Goal: Navigation & Orientation: Find specific page/section

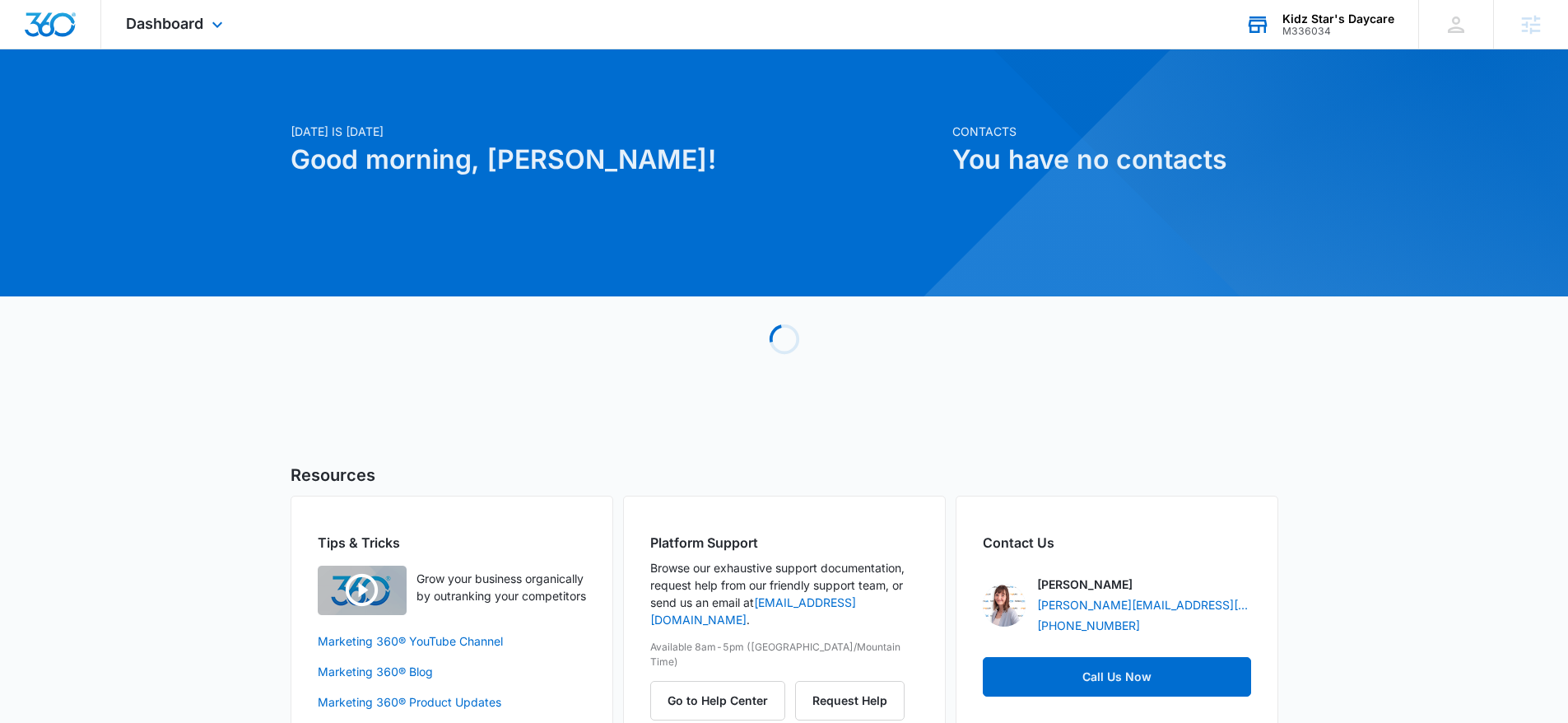
click at [1305, 34] on div "M336034" at bounding box center [1338, 31] width 112 height 11
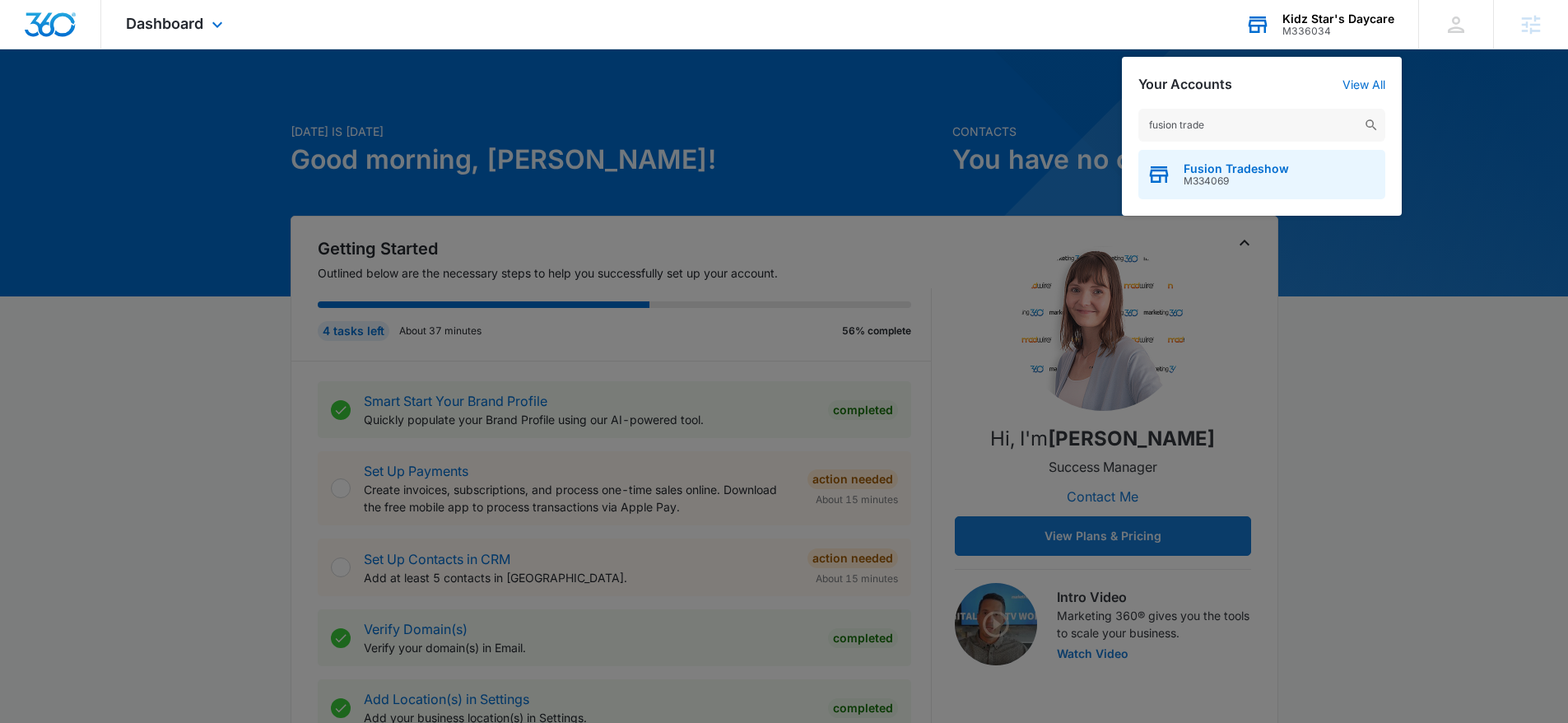
type input "fusion trade"
click at [1329, 185] on div "Fusion Tradeshow M334069" at bounding box center [1262, 174] width 247 height 49
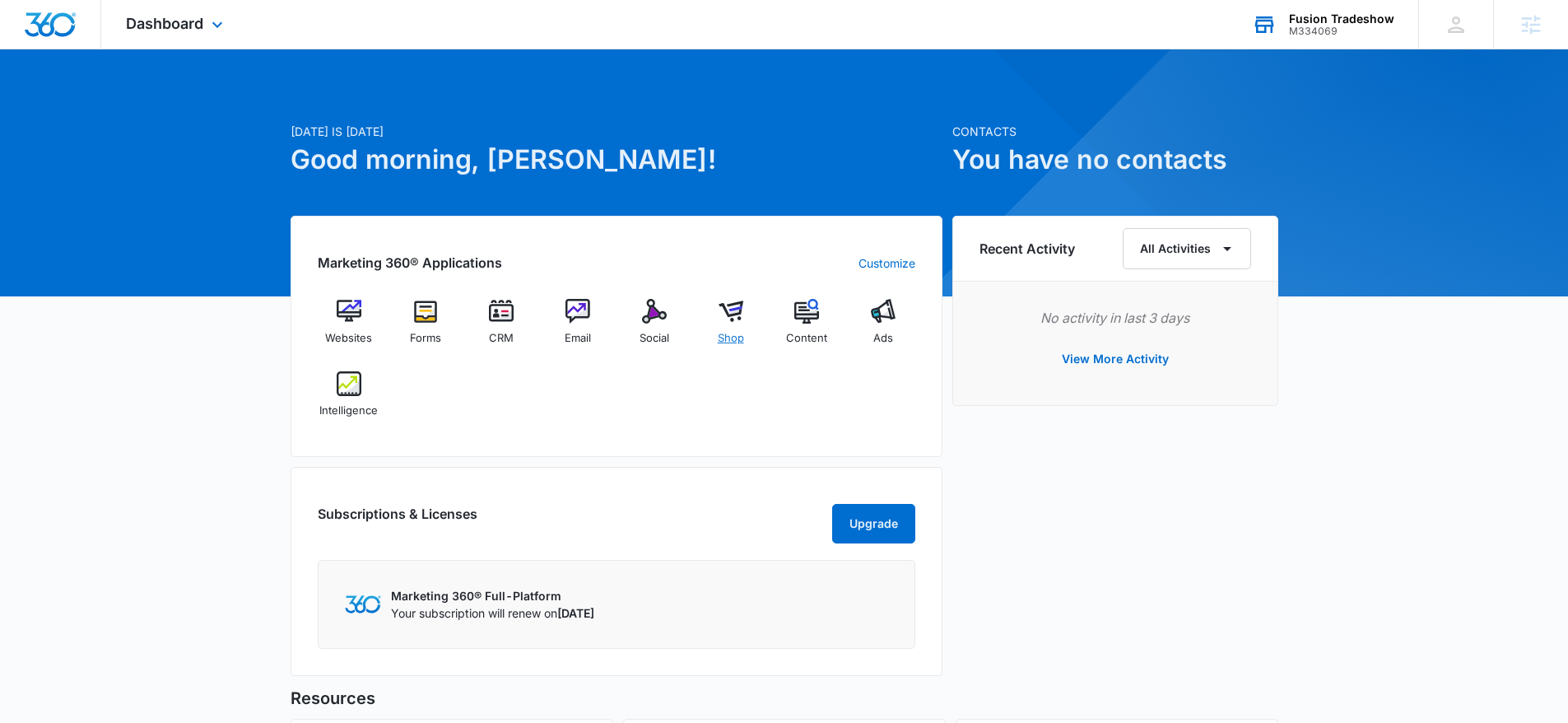
click at [735, 321] on img at bounding box center [731, 312] width 24 height 24
click at [347, 304] on img at bounding box center [349, 312] width 24 height 24
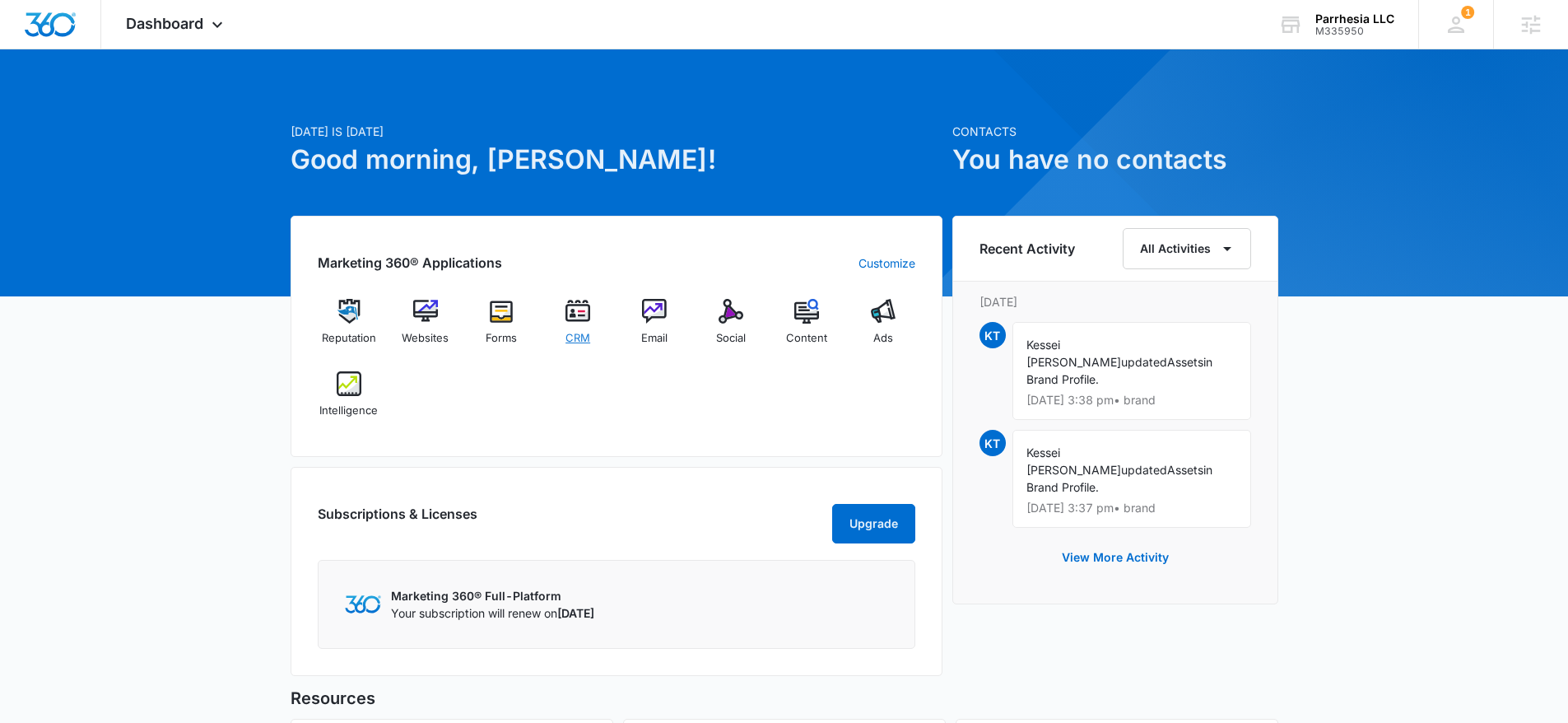
click at [580, 318] on img at bounding box center [578, 312] width 24 height 24
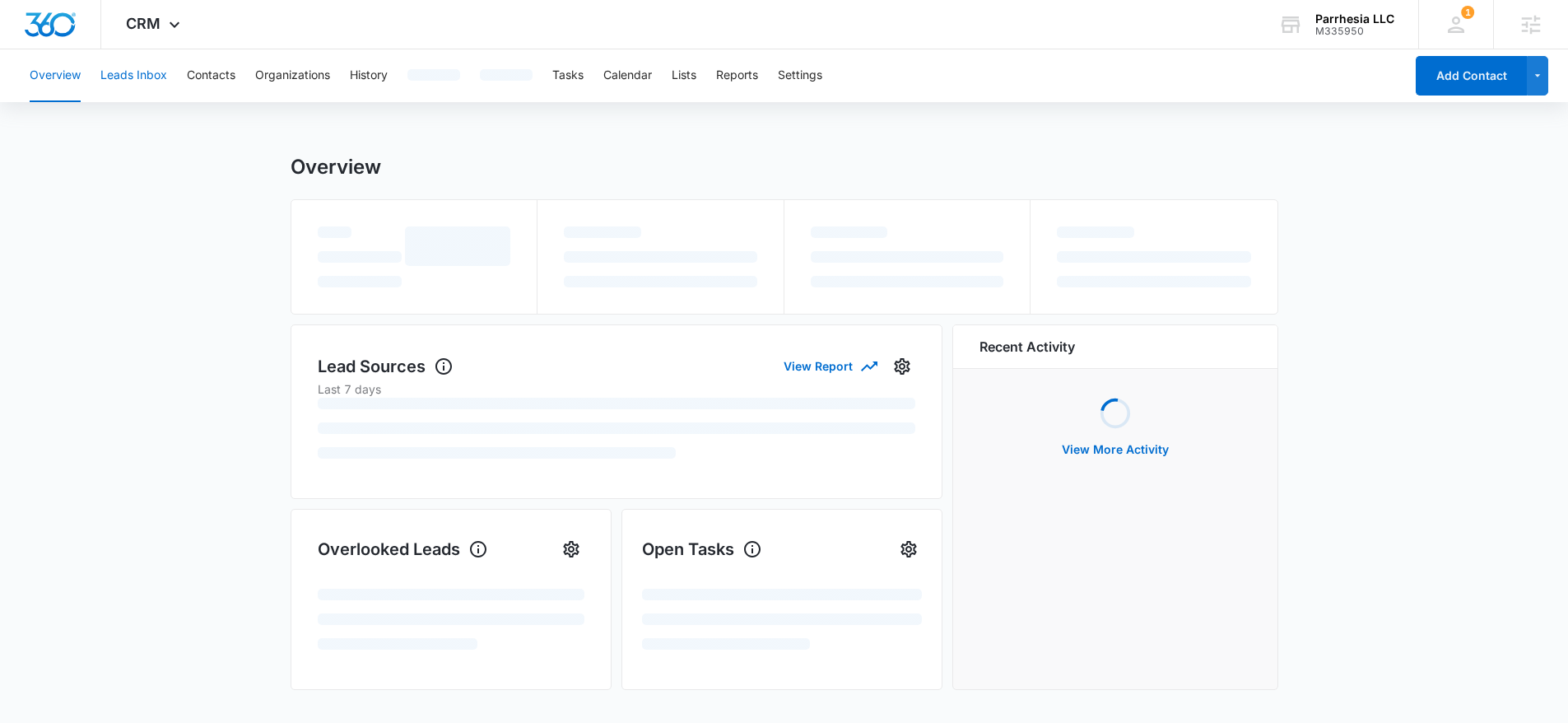
click at [144, 78] on button "Leads Inbox" at bounding box center [134, 75] width 67 height 53
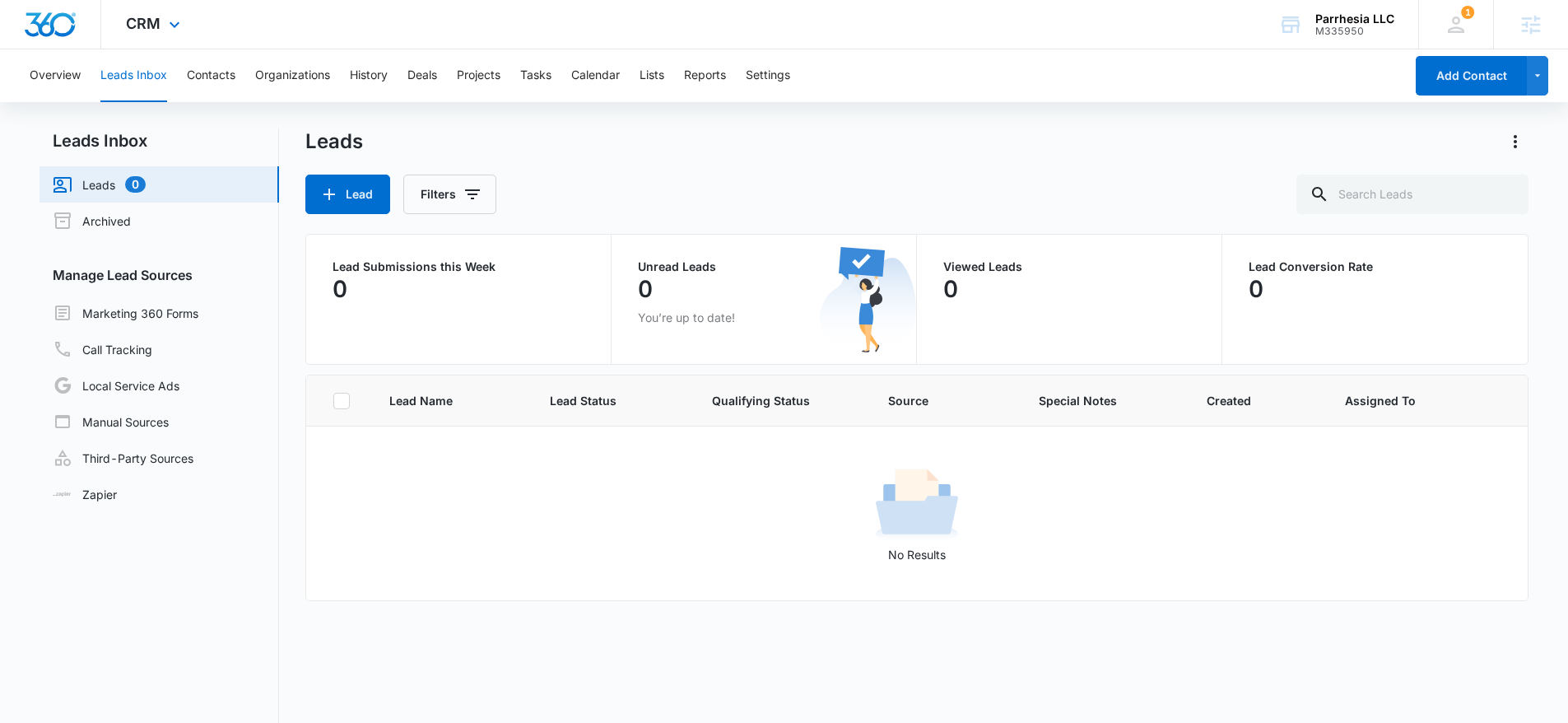
click at [66, 22] on img "Dashboard" at bounding box center [50, 24] width 53 height 24
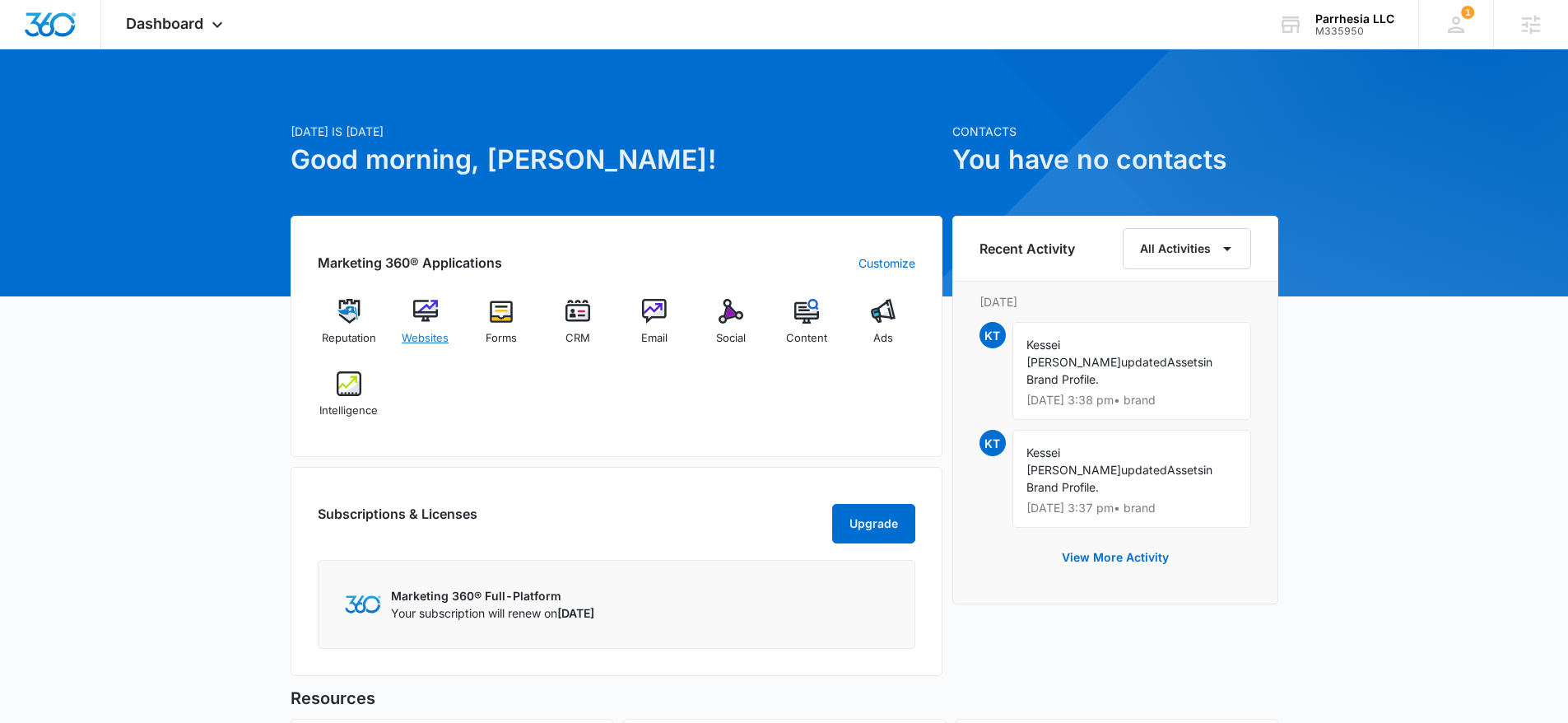
click at [423, 316] on img at bounding box center [425, 312] width 24 height 24
